Goal: Transaction & Acquisition: Purchase product/service

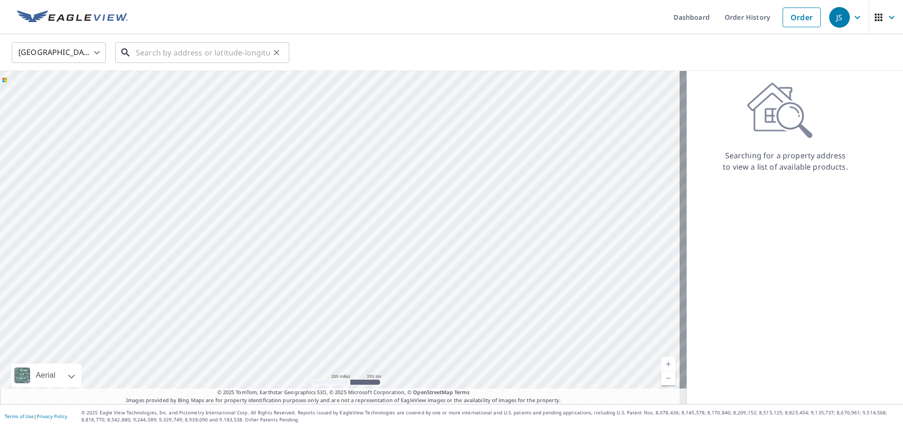
drag, startPoint x: 192, startPoint y: 55, endPoint x: 201, endPoint y: 54, distance: 9.4
click at [192, 55] on input "text" at bounding box center [203, 53] width 134 height 26
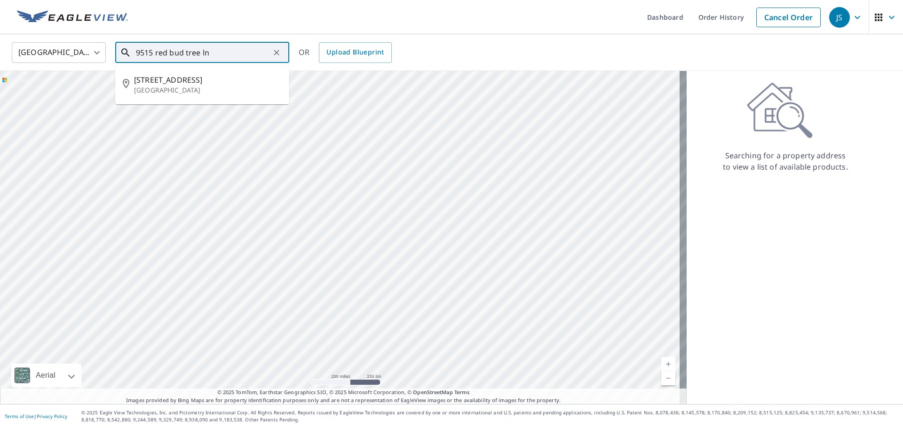
type input "9515 red bud tree ln"
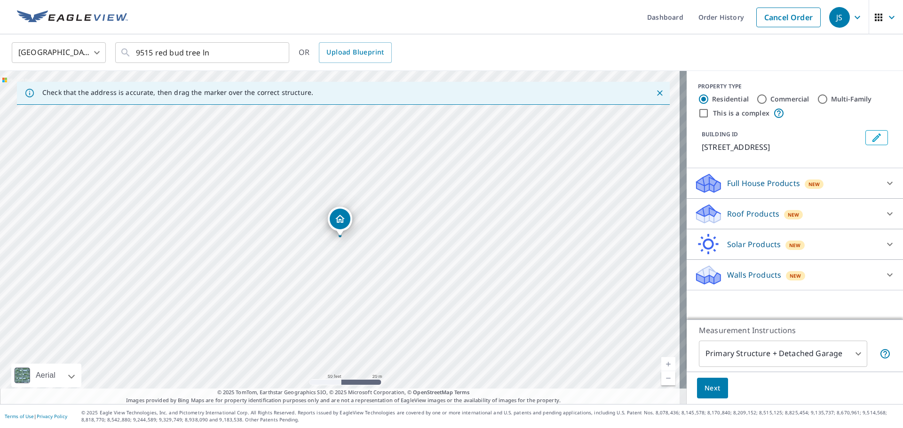
click at [698, 113] on input "This is a complex" at bounding box center [703, 113] width 11 height 11
checkbox input "true"
radio input "false"
radio input "true"
type input "4"
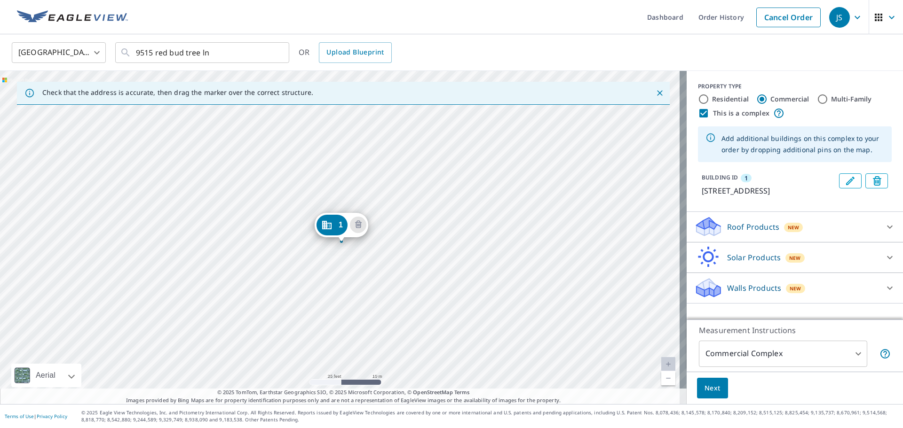
click at [291, 241] on div "1 [STREET_ADDRESS]" at bounding box center [343, 237] width 687 height 333
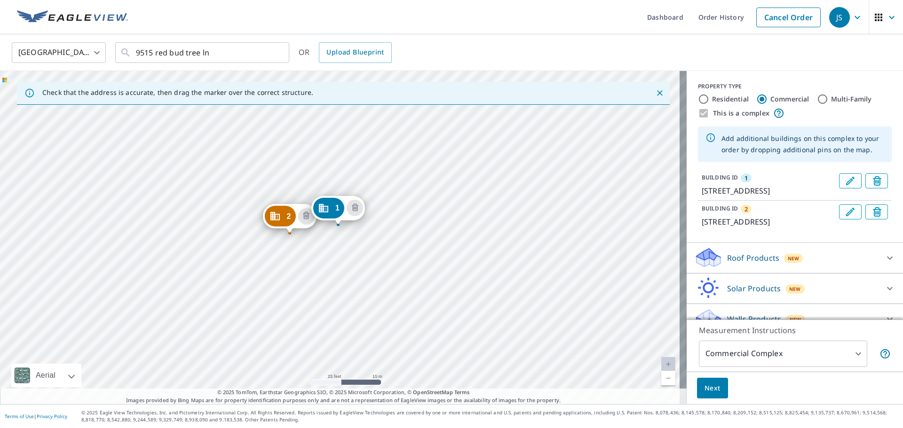
drag, startPoint x: 337, startPoint y: 217, endPoint x: 335, endPoint y: 206, distance: 11.4
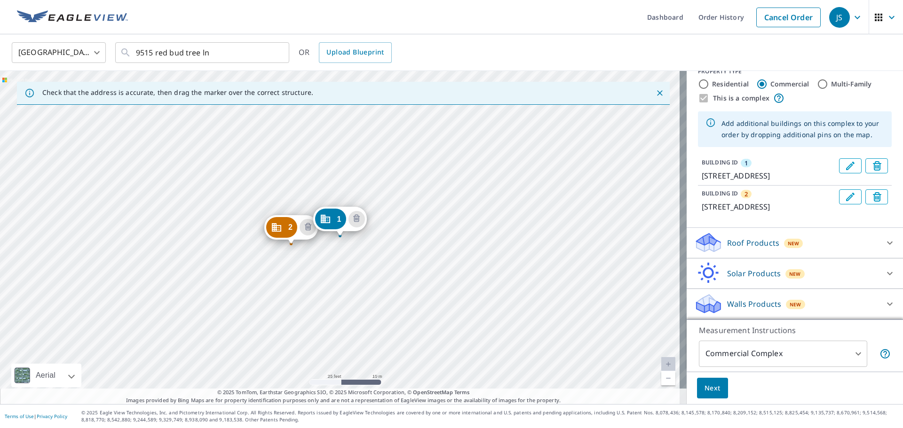
scroll to position [38, 0]
click at [831, 232] on div "Roof Products New" at bounding box center [786, 243] width 184 height 22
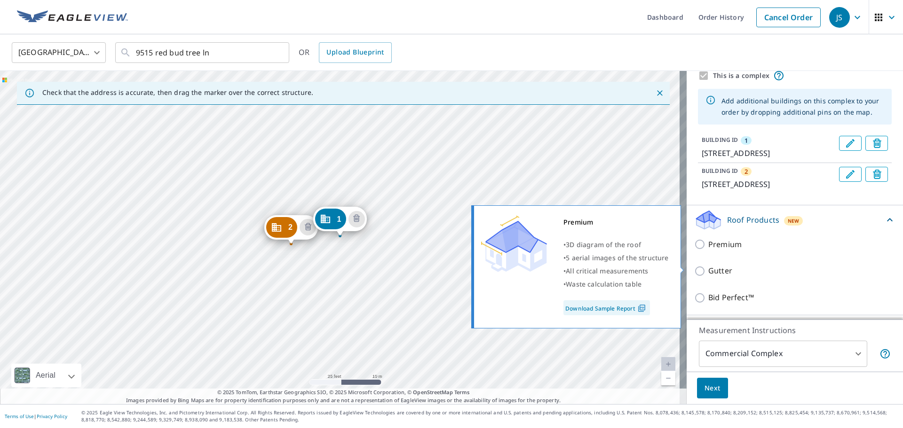
click at [713, 251] on p "Premium" at bounding box center [724, 245] width 33 height 12
click at [708, 250] on input "Premium" at bounding box center [701, 244] width 14 height 11
checkbox input "true"
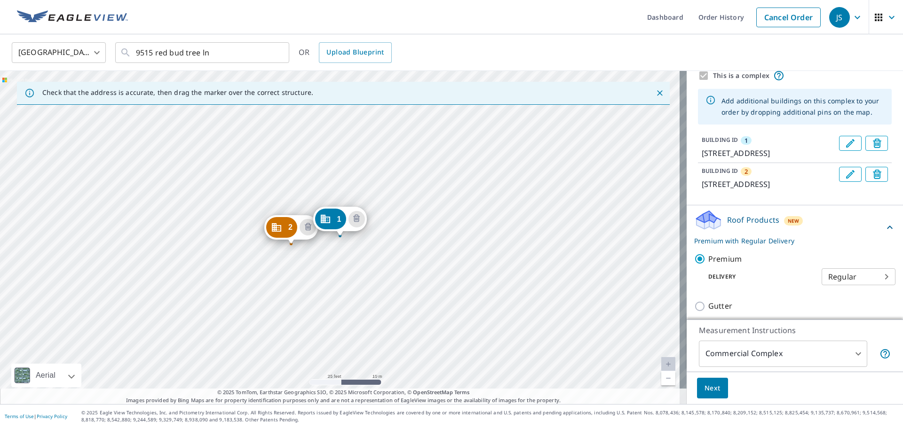
click at [713, 390] on span "Next" at bounding box center [713, 389] width 16 height 12
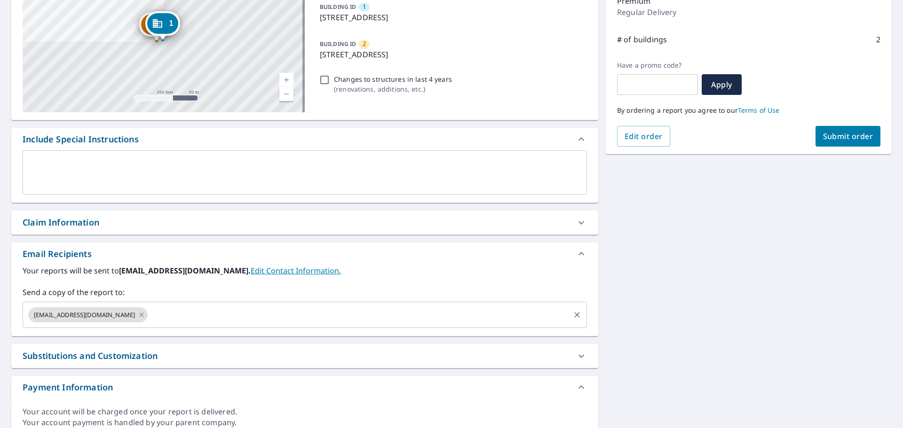
scroll to position [141, 0]
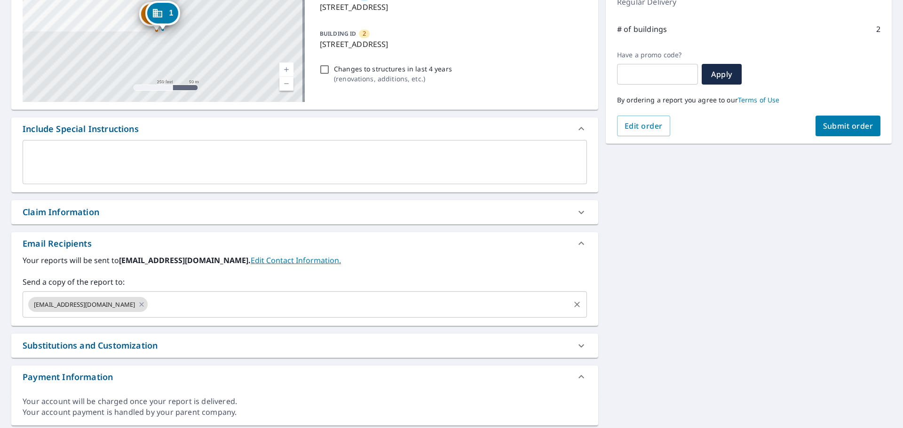
click at [226, 304] on input "text" at bounding box center [359, 305] width 420 height 18
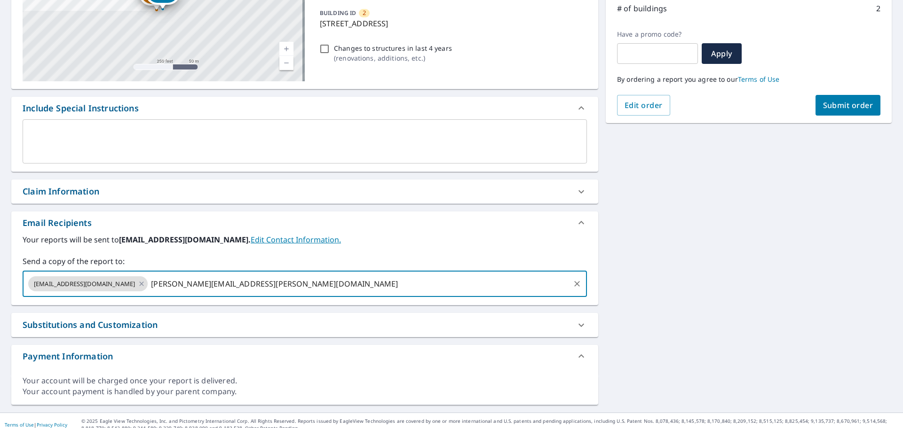
scroll to position [170, 0]
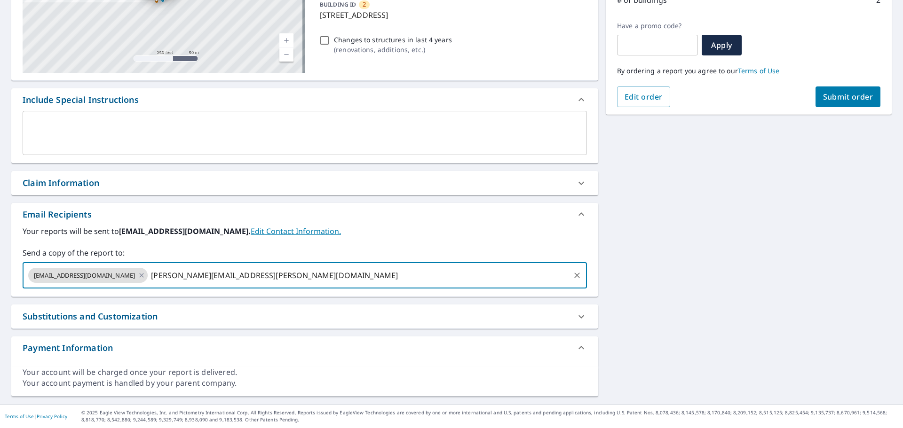
type input "[PERSON_NAME][EMAIL_ADDRESS][PERSON_NAME][DOMAIN_NAME]"
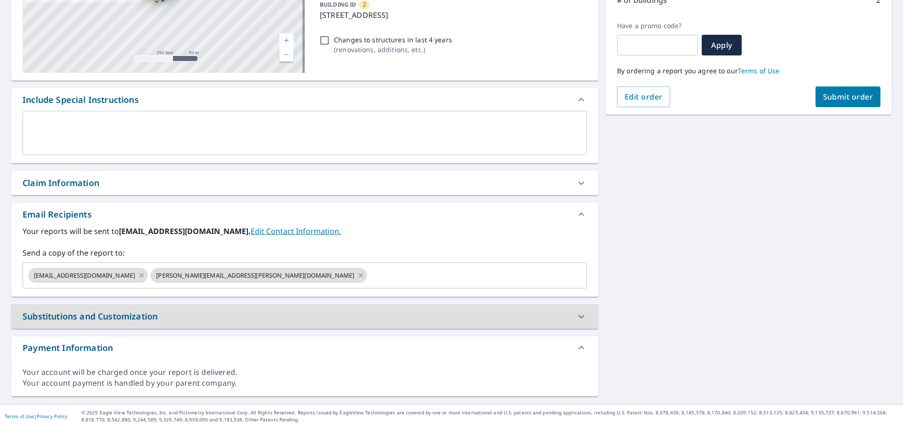
click at [836, 95] on span "Submit order" at bounding box center [848, 97] width 50 height 10
checkbox input "true"
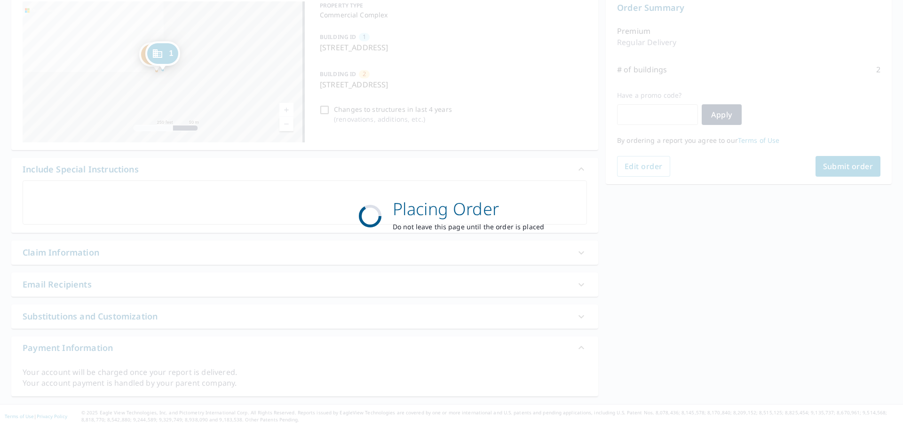
scroll to position [101, 0]
